Goal: Transaction & Acquisition: Purchase product/service

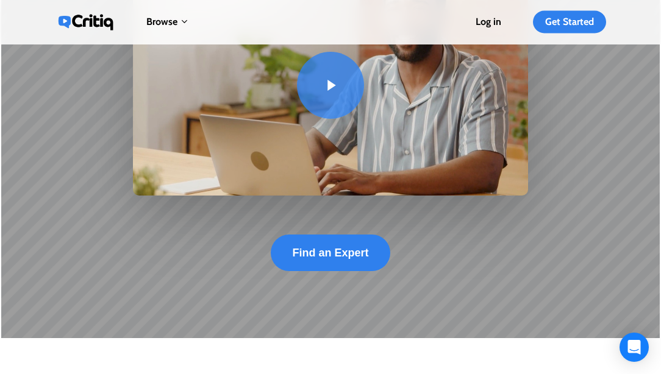
scroll to position [244, 0]
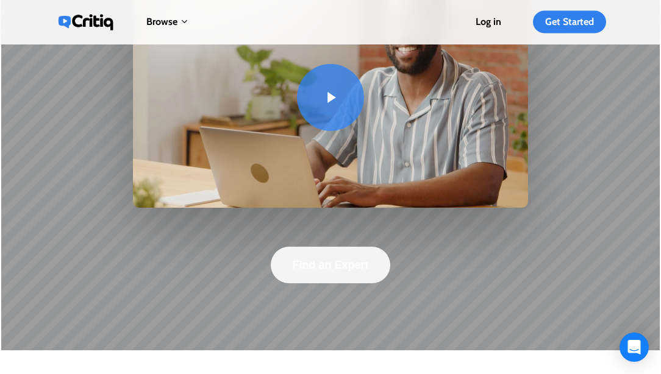
click at [343, 266] on span "Find an Expert" at bounding box center [330, 265] width 76 height 12
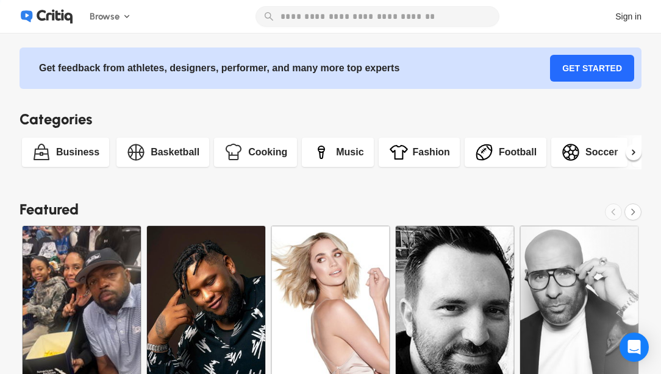
click at [635, 151] on icon at bounding box center [633, 152] width 3 height 5
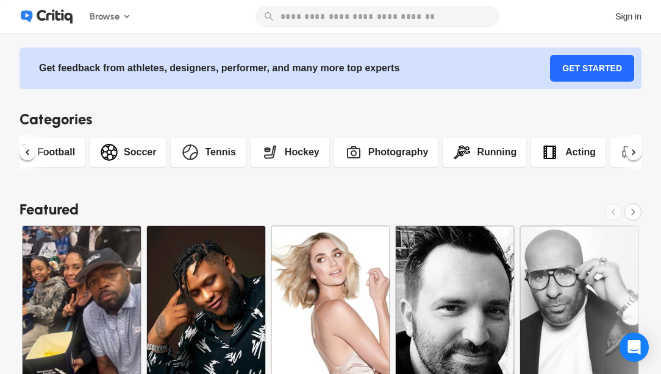
scroll to position [0, 582]
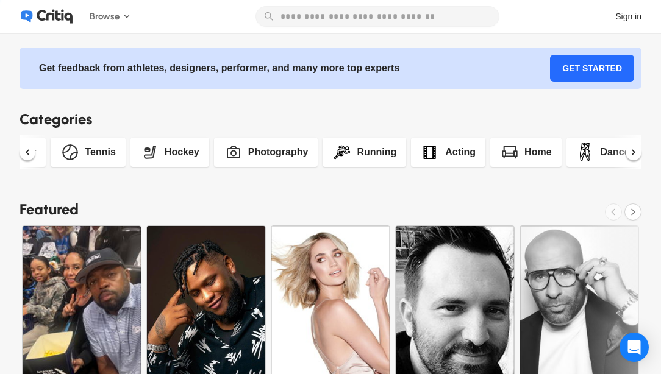
click at [635, 151] on icon at bounding box center [633, 152] width 3 height 5
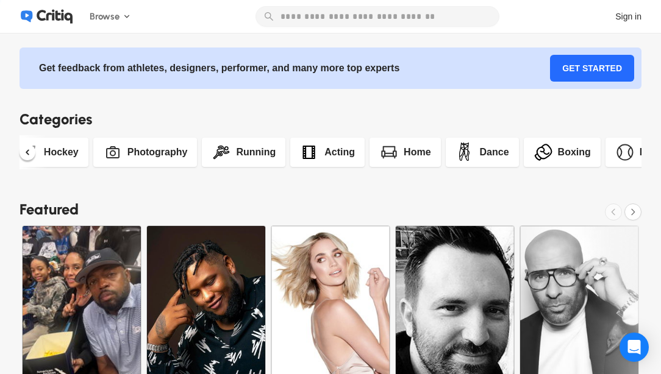
scroll to position [0, 745]
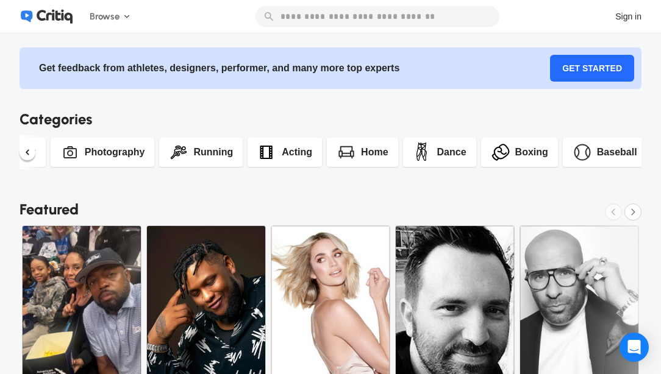
click at [196, 153] on div "Running" at bounding box center [213, 152] width 40 height 15
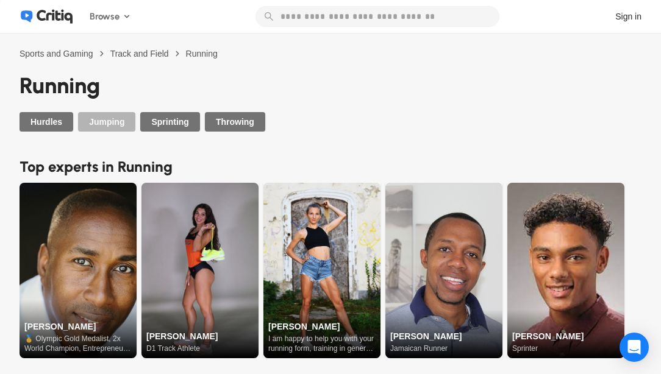
click at [104, 121] on span "Jumping" at bounding box center [106, 122] width 35 height 12
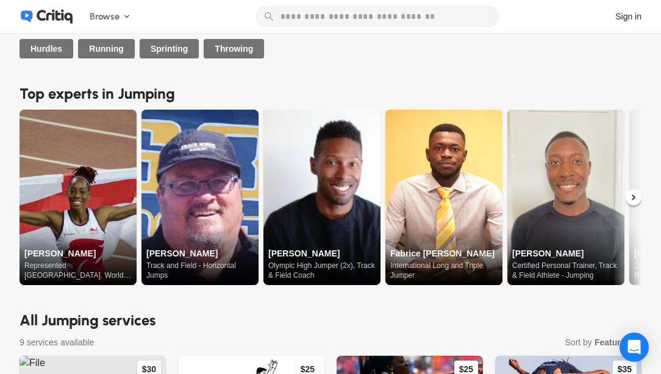
scroll to position [104, 0]
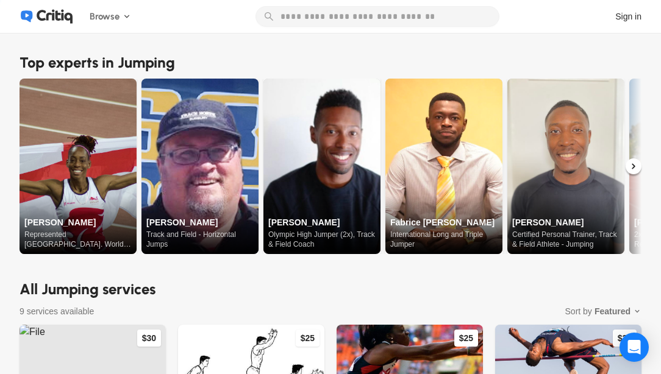
click at [423, 221] on img at bounding box center [443, 167] width 117 height 176
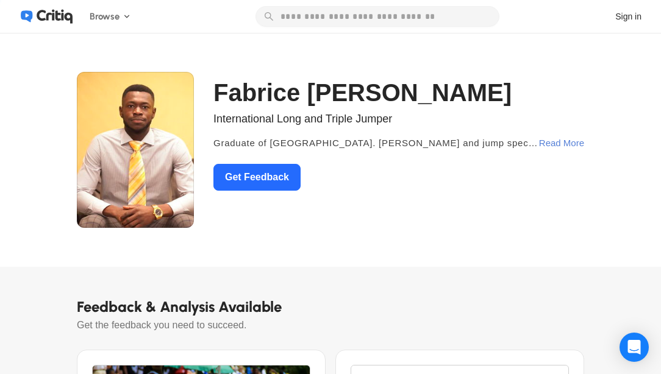
click at [555, 142] on div "Read More" at bounding box center [561, 143] width 45 height 22
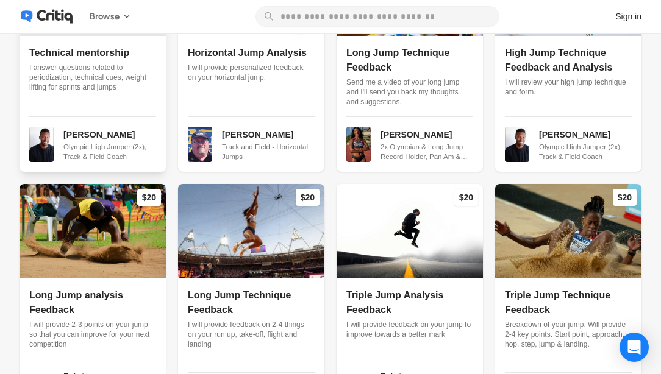
scroll to position [313, 0]
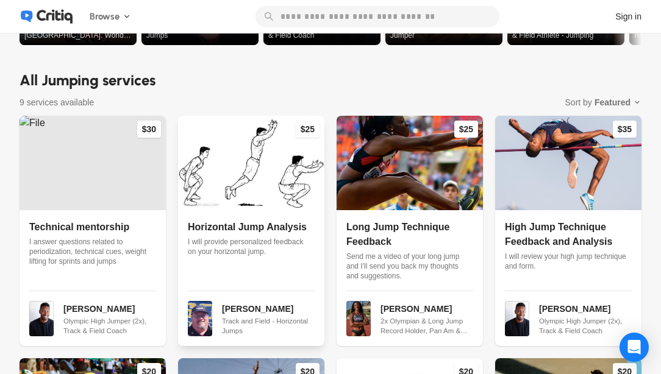
click at [242, 310] on span "Jim Taylor" at bounding box center [257, 309] width 71 height 10
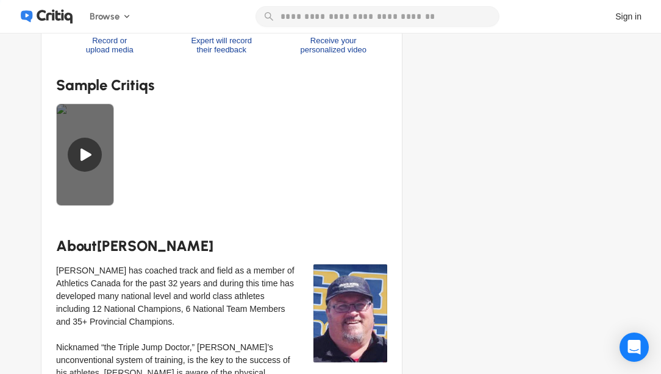
scroll to position [557, 0]
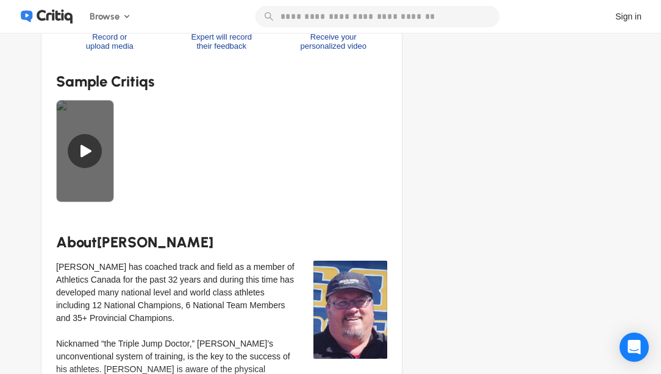
click at [82, 149] on div at bounding box center [85, 151] width 58 height 102
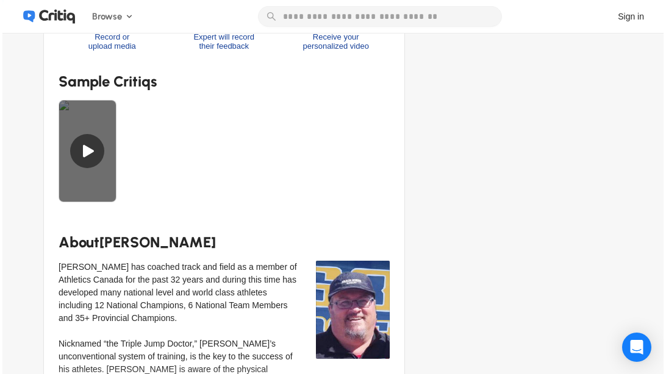
scroll to position [0, 0]
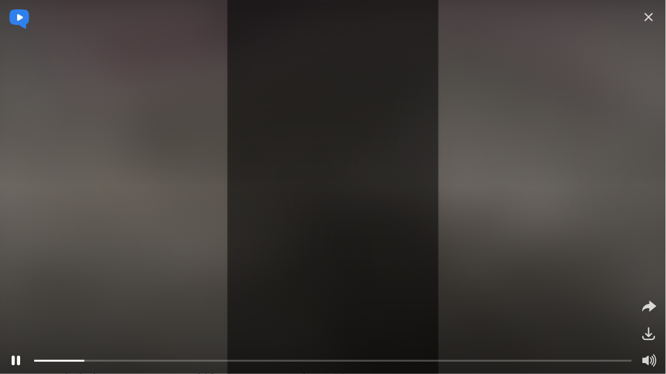
click at [16, 362] on icon at bounding box center [15, 360] width 17 height 17
click at [34, 361] on div at bounding box center [59, 361] width 51 height 3
click at [35, 362] on div at bounding box center [59, 361] width 51 height 3
drag, startPoint x: 82, startPoint y: 360, endPoint x: 27, endPoint y: 363, distance: 55.0
click at [27, 363] on div at bounding box center [332, 360] width 651 height 17
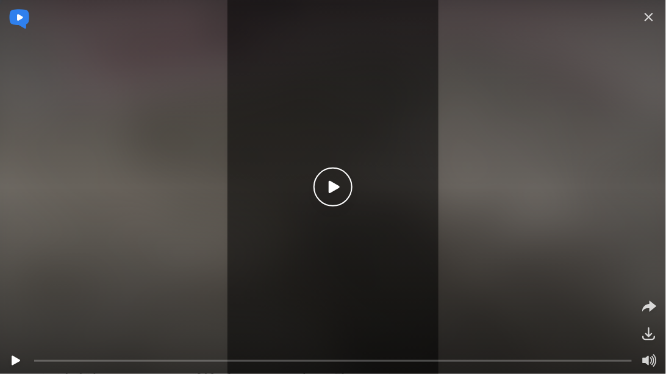
click at [14, 361] on icon at bounding box center [16, 361] width 9 height 10
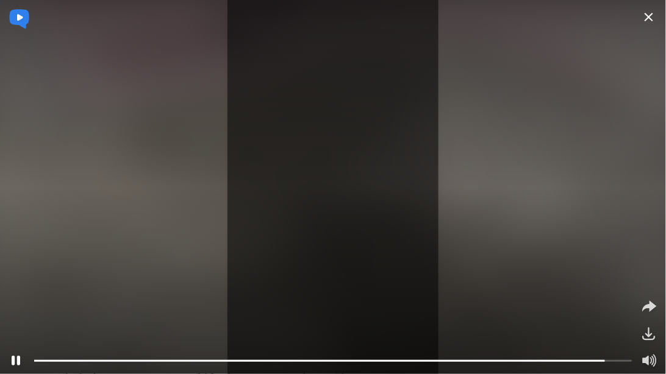
click at [649, 15] on icon at bounding box center [648, 17] width 15 height 15
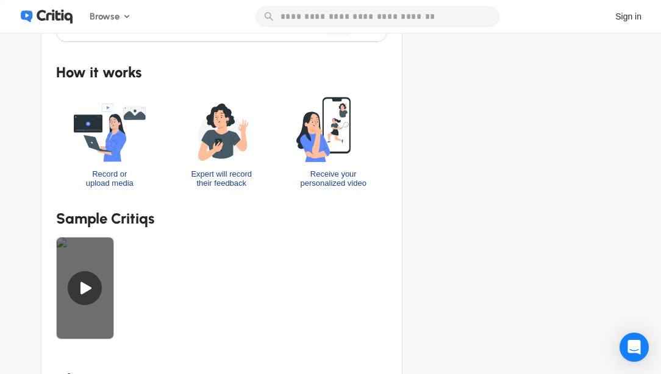
scroll to position [347, 0]
